Goal: Use online tool/utility: Utilize a website feature to perform a specific function

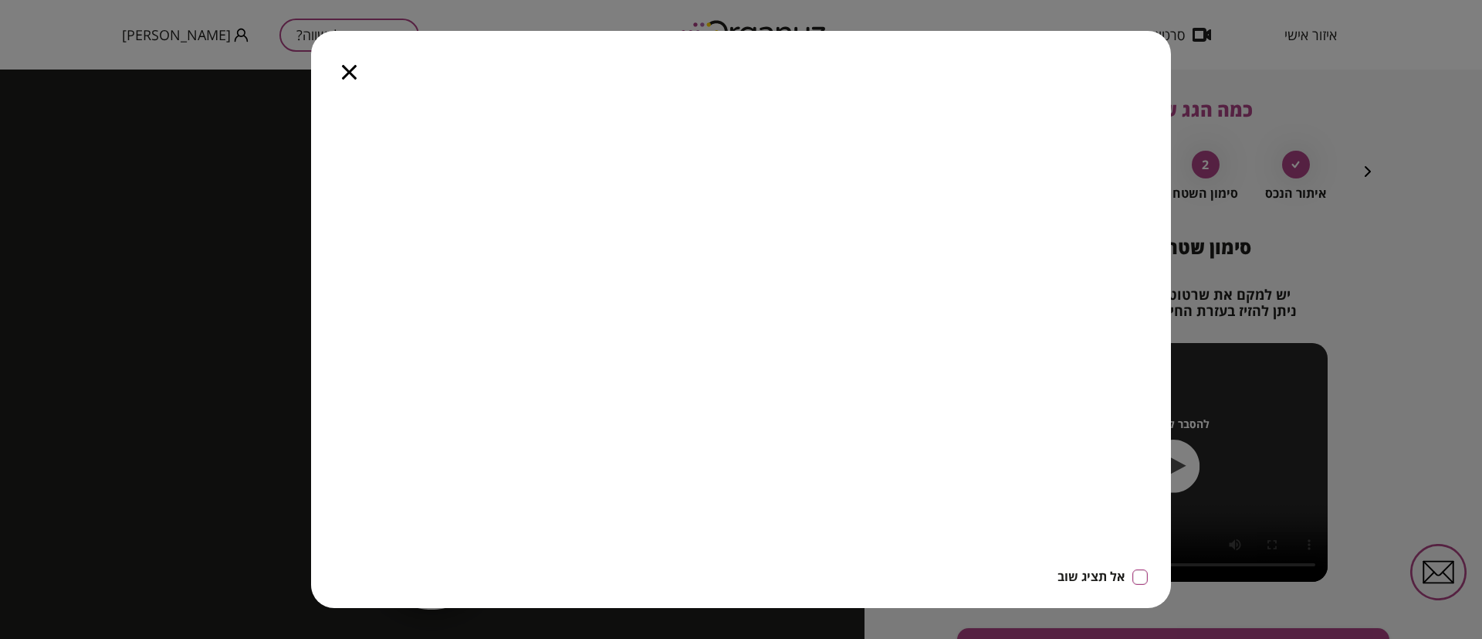
click at [344, 76] on icon "button" at bounding box center [349, 72] width 15 height 15
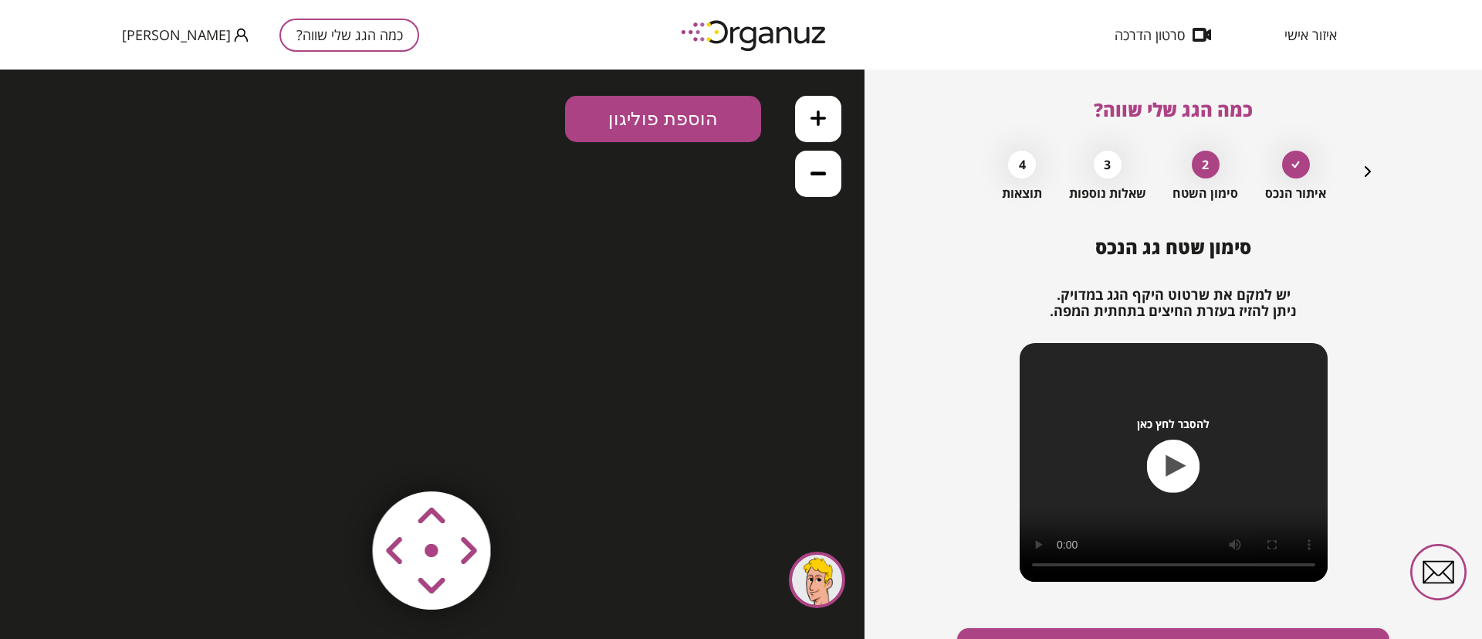
click at [1360, 173] on icon "button" at bounding box center [1368, 171] width 19 height 19
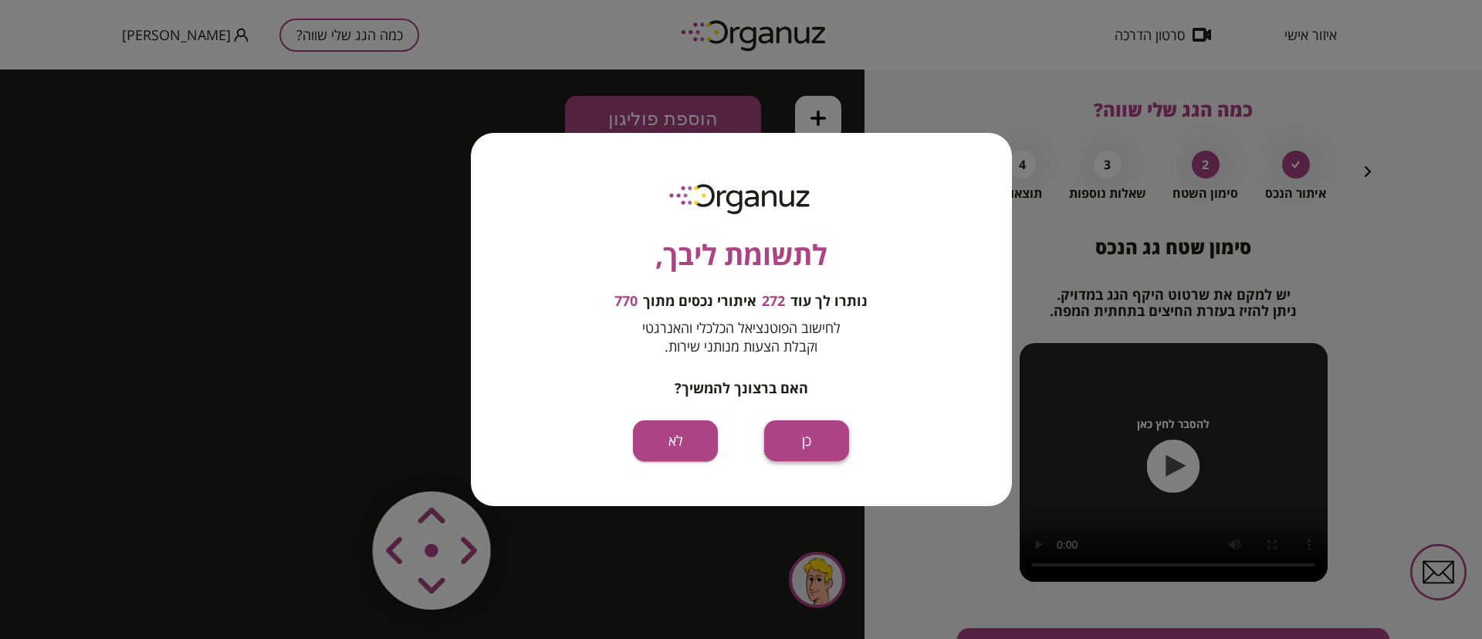
click at [804, 442] on button "כן" at bounding box center [806, 440] width 85 height 41
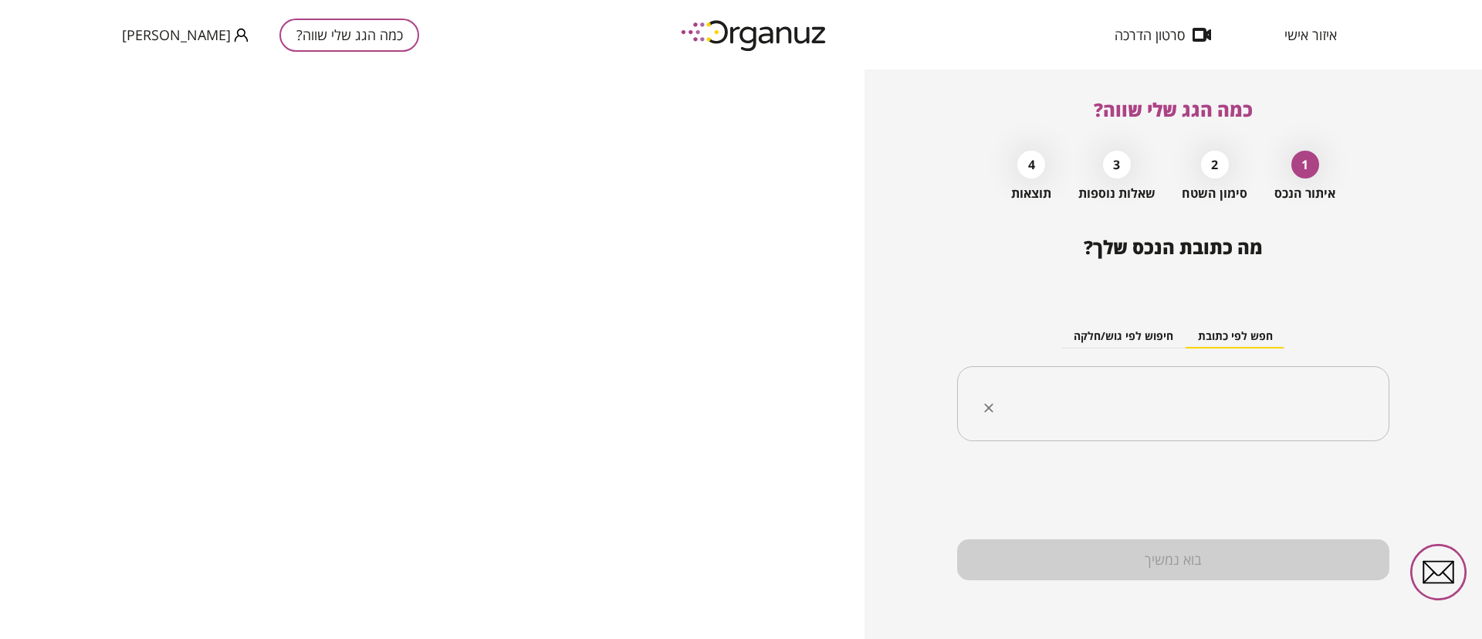
click at [1164, 399] on input "text" at bounding box center [1179, 403] width 384 height 39
paste input "**********"
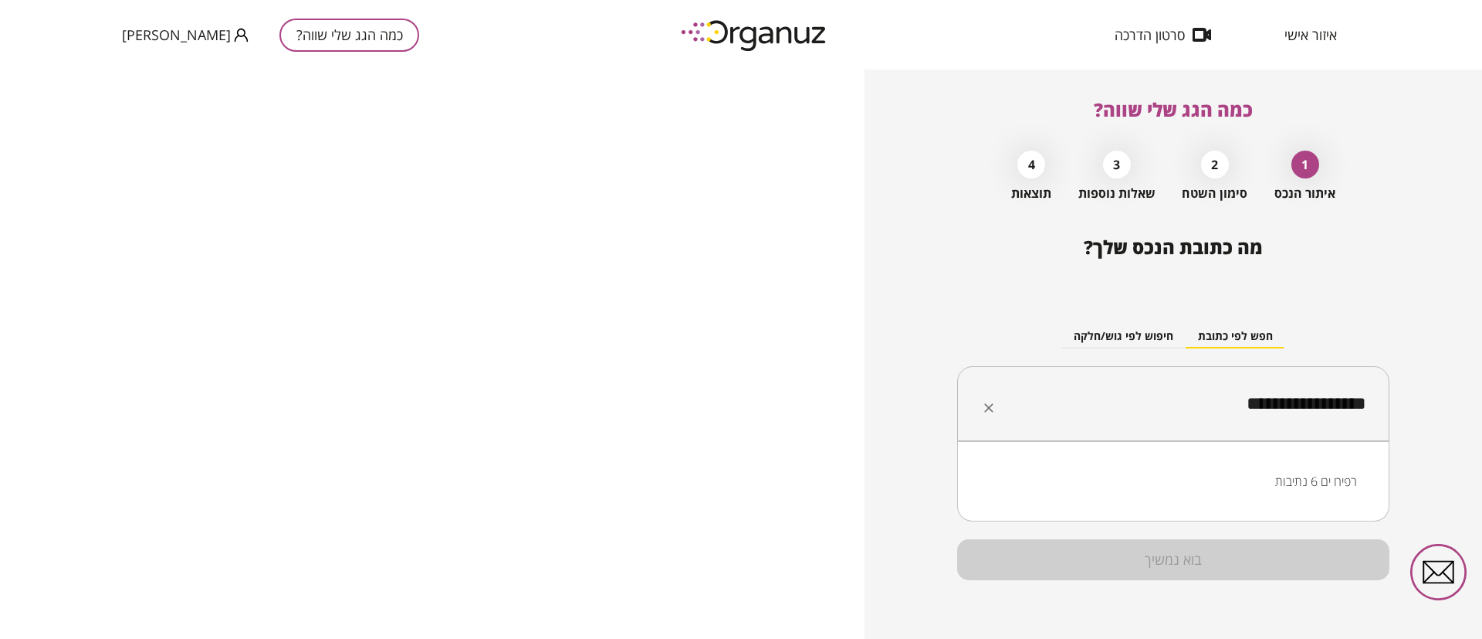
click at [1319, 482] on li "רפיח ים 6 נתיבות" at bounding box center [1173, 481] width 392 height 28
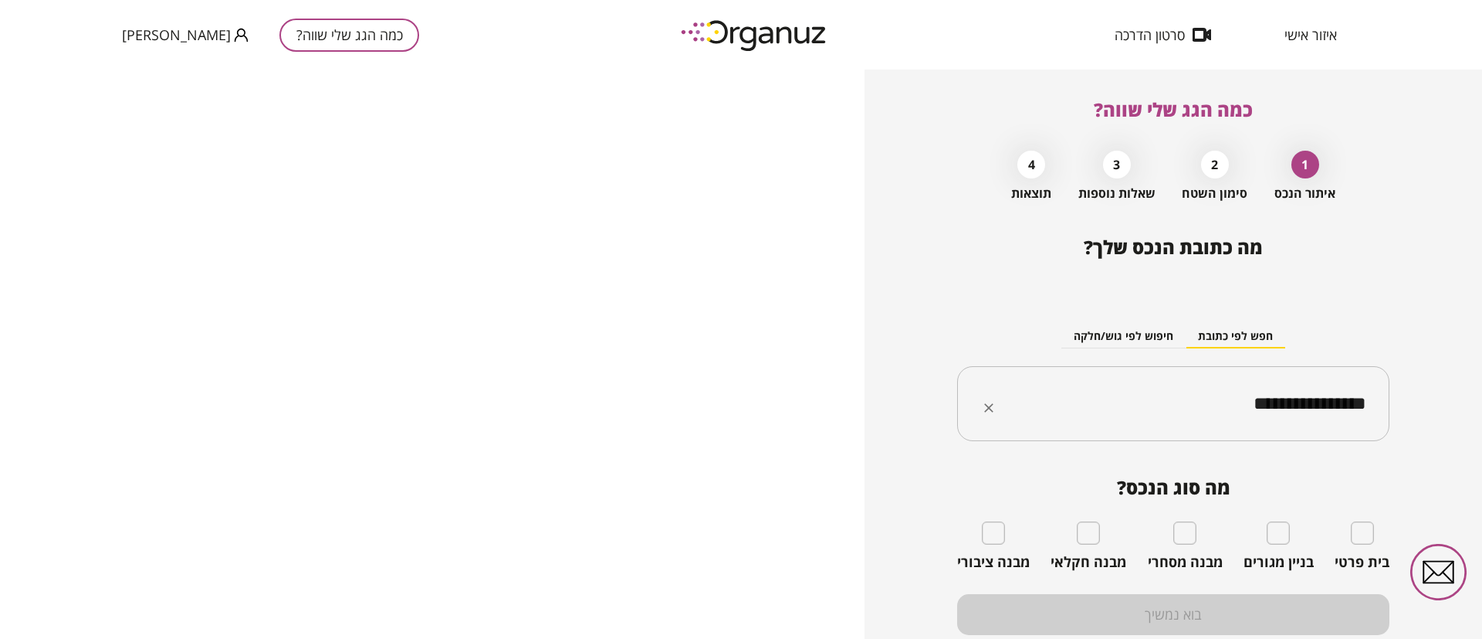
type input "**********"
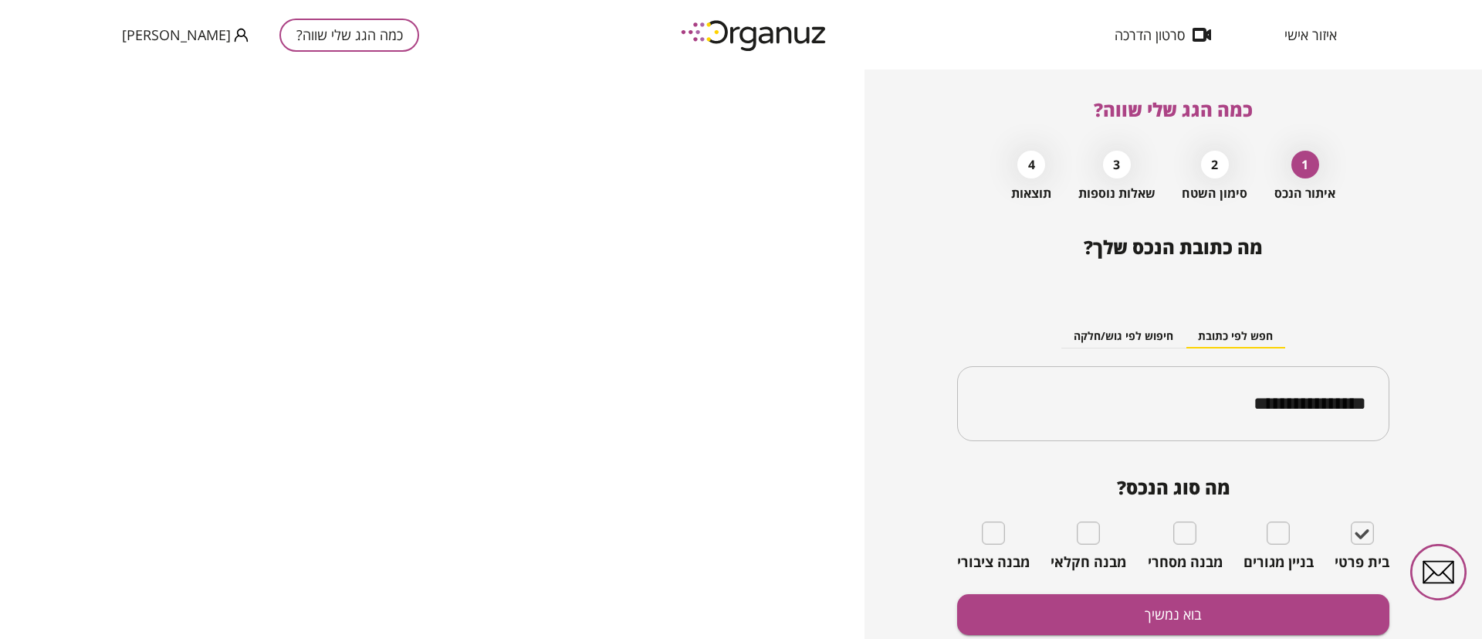
scroll to position [55, 0]
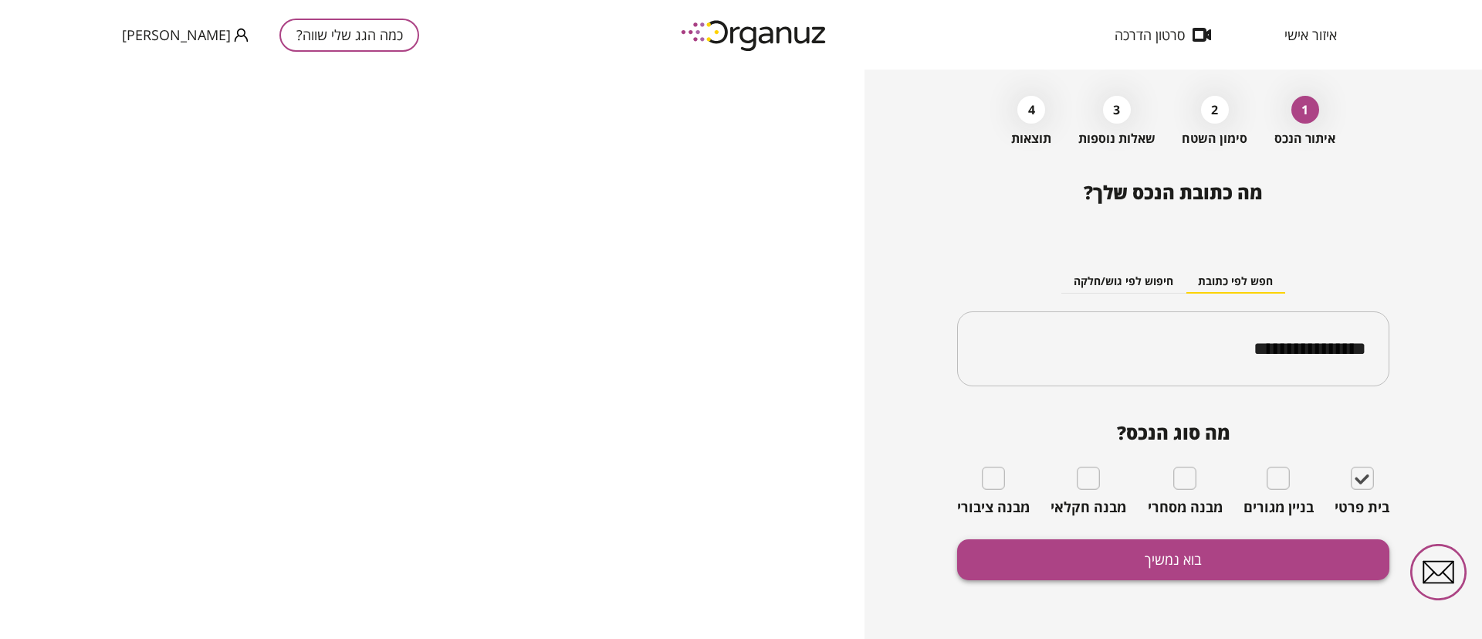
click at [1157, 561] on button "בוא נמשיך" at bounding box center [1173, 559] width 432 height 41
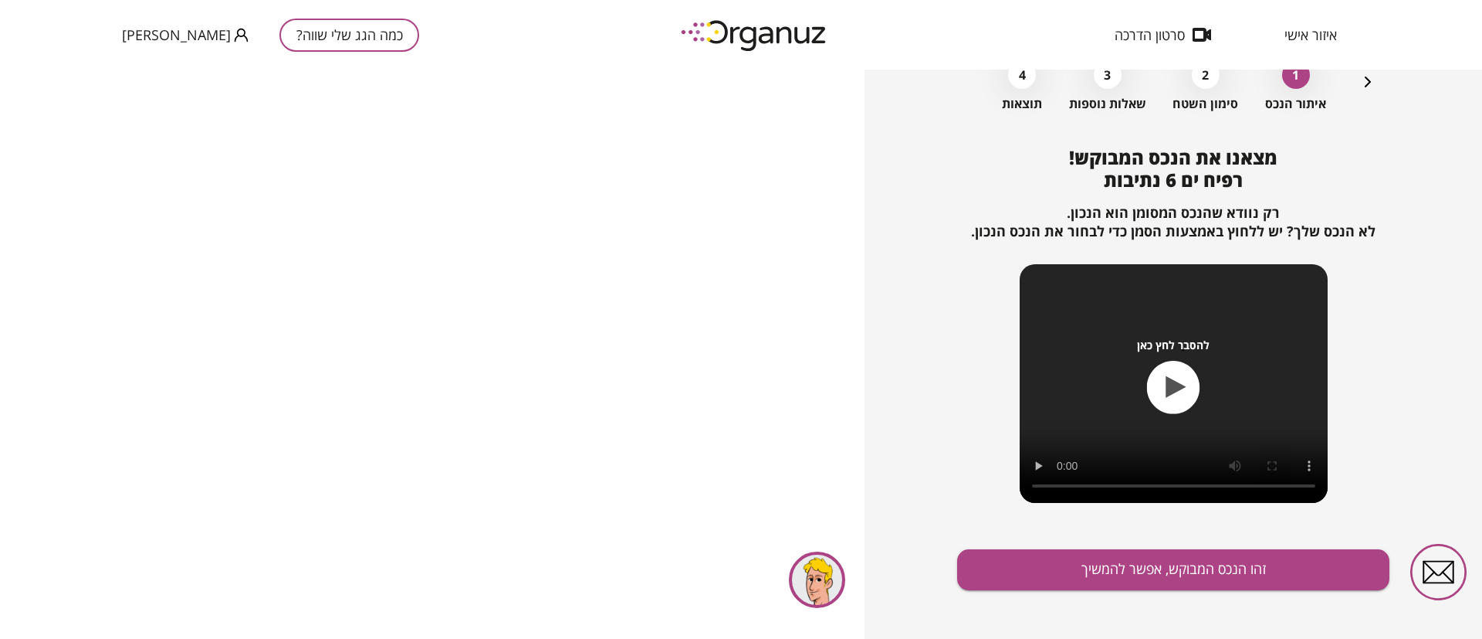
scroll to position [100, 0]
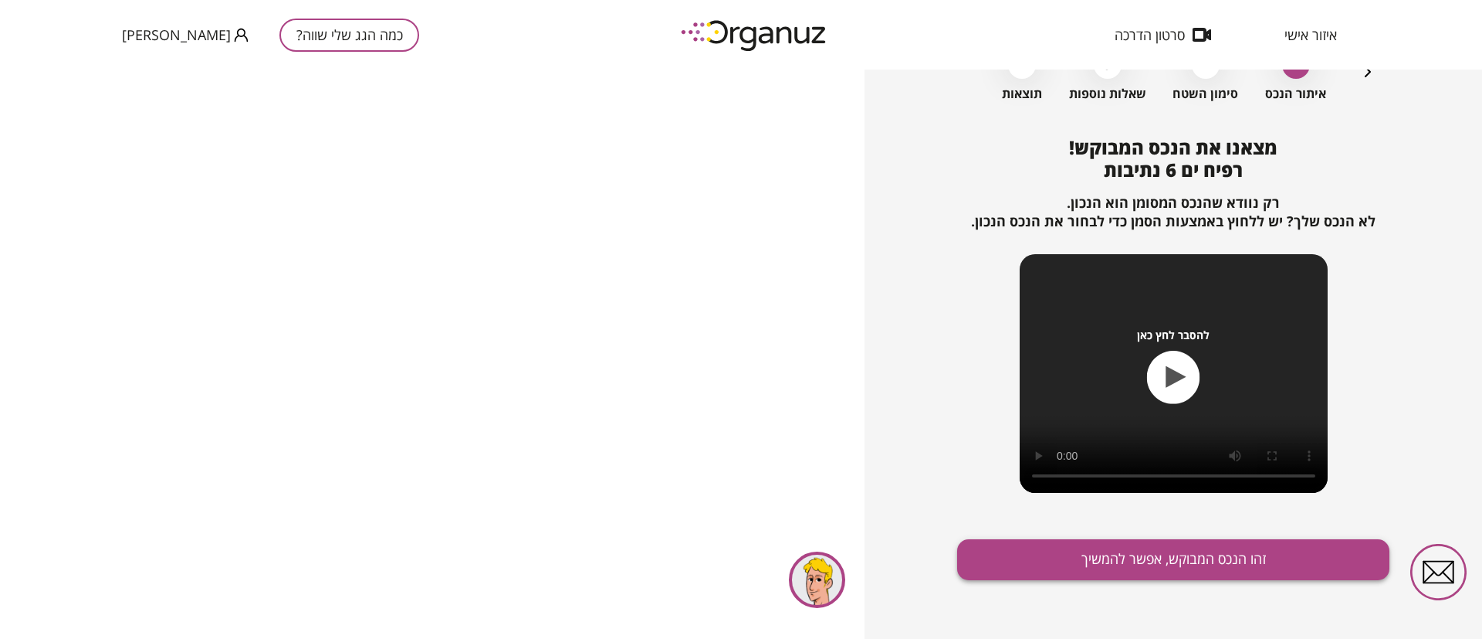
click at [1131, 557] on button "זהו הנכס המבוקש, אפשר להמשיך" at bounding box center [1173, 559] width 432 height 41
